Goal: Task Accomplishment & Management: Complete application form

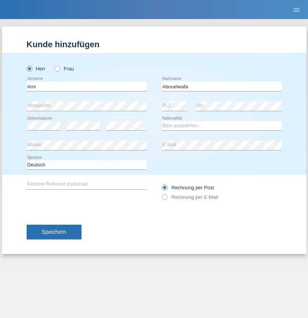
type input "Abouelwafa"
select select "CH"
radio input "true"
click at [86, 86] on input "text" at bounding box center [87, 86] width 120 height 10
type input "Amr"
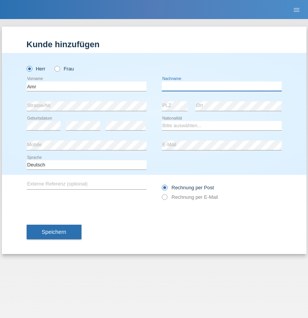
click at [221, 86] on input "text" at bounding box center [222, 86] width 120 height 10
type input "Abouelwafa"
select select "CH"
radio input "true"
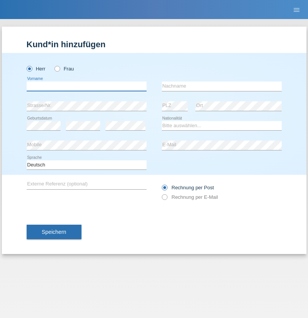
click at [86, 86] on input "text" at bounding box center [87, 86] width 120 height 10
type input "[PERSON_NAME]"
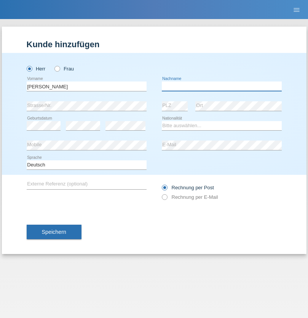
click at [221, 86] on input "text" at bounding box center [222, 86] width 120 height 10
type input "Traksel"
select select "DE"
select select "C"
select select "01"
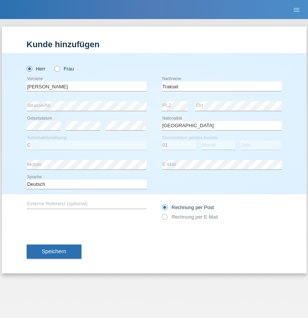
select select "07"
select select "2008"
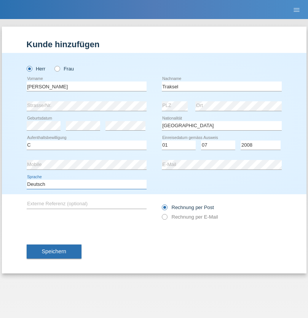
select select "en"
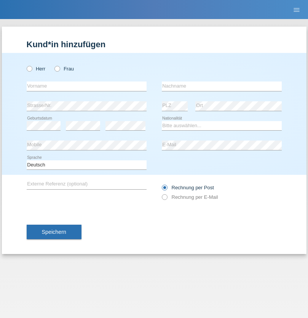
radio input "true"
select select "RS"
select select "C"
select select "08"
select select "10"
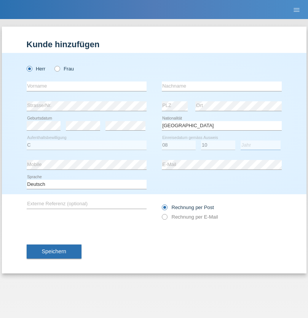
select select "2006"
select select "en"
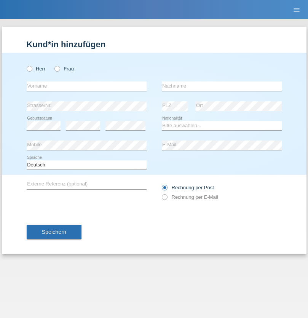
radio input "true"
click at [86, 86] on input "text" at bounding box center [87, 86] width 120 height 10
type input "Sladjan"
click at [221, 86] on input "text" at bounding box center [222, 86] width 120 height 10
type input "Pejic"
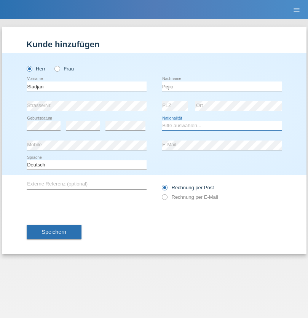
select select "CH"
radio input "true"
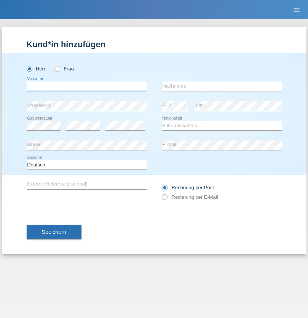
click at [86, 86] on input "text" at bounding box center [87, 86] width 120 height 10
type input "Mohammad Qais"
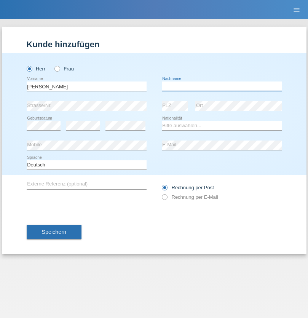
click at [221, 86] on input "text" at bounding box center [222, 86] width 120 height 10
type input "Nemani"
select select "AF"
select select "C"
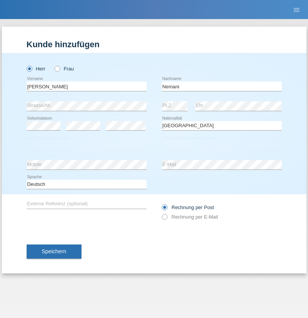
select select "02"
select select "01"
select select "2021"
